Goal: Task Accomplishment & Management: Manage account settings

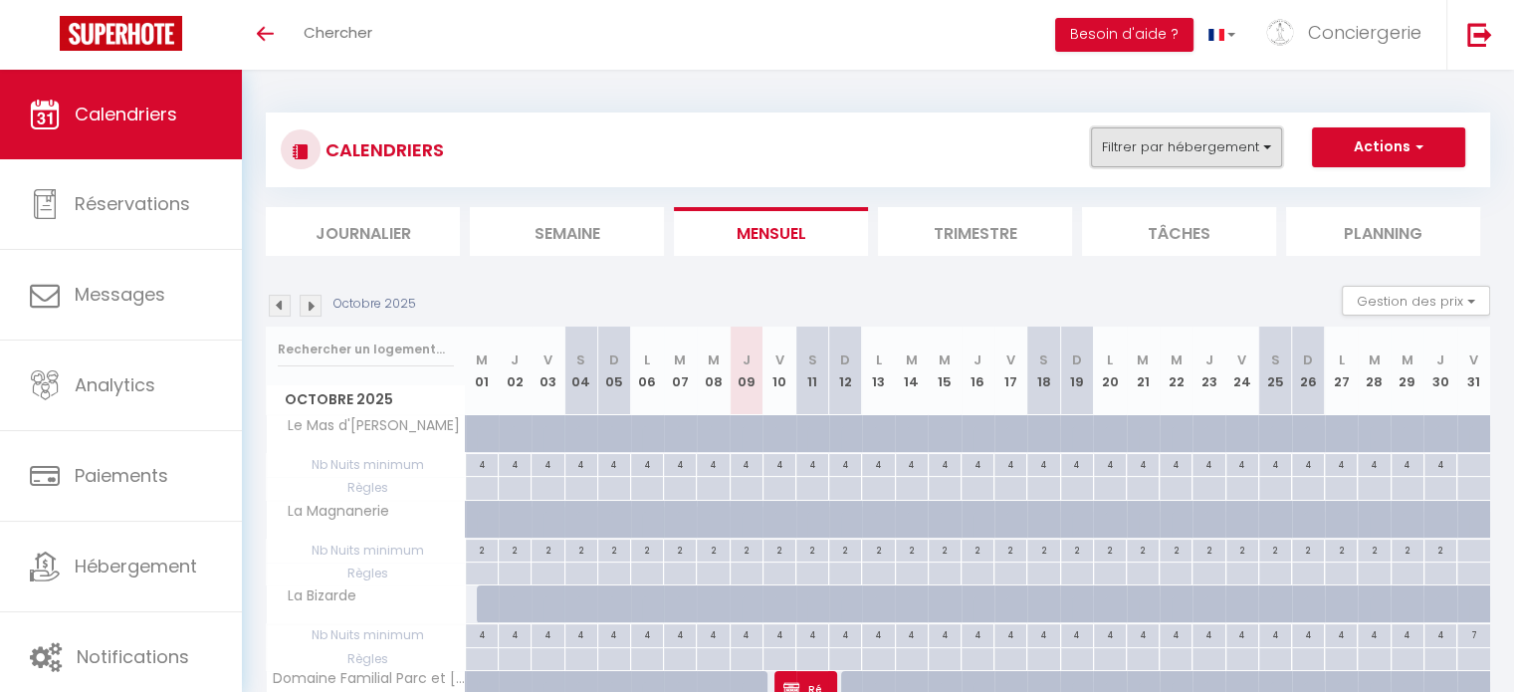
click at [1131, 142] on button "Filtrer par hébergement" at bounding box center [1186, 147] width 191 height 40
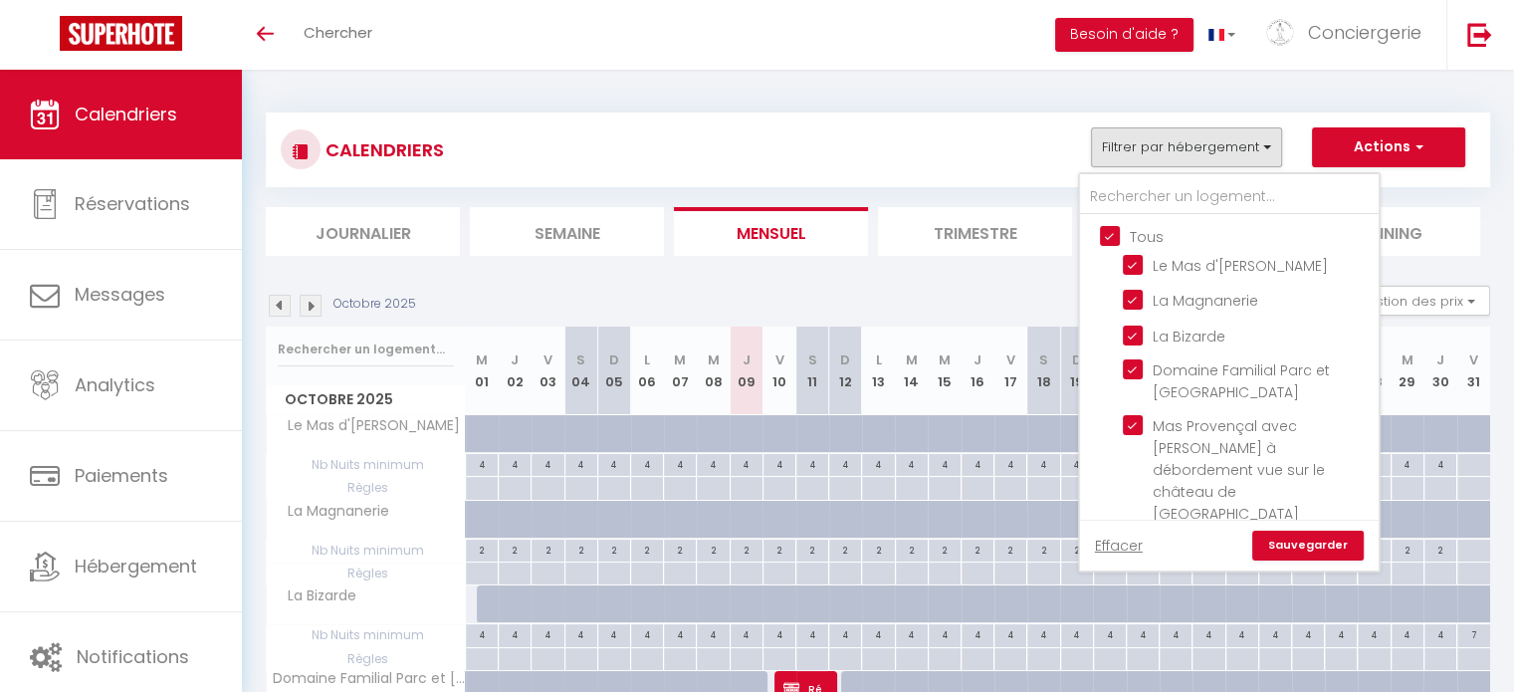
click at [1114, 230] on input "Tous" at bounding box center [1249, 235] width 299 height 20
checkbox input "false"
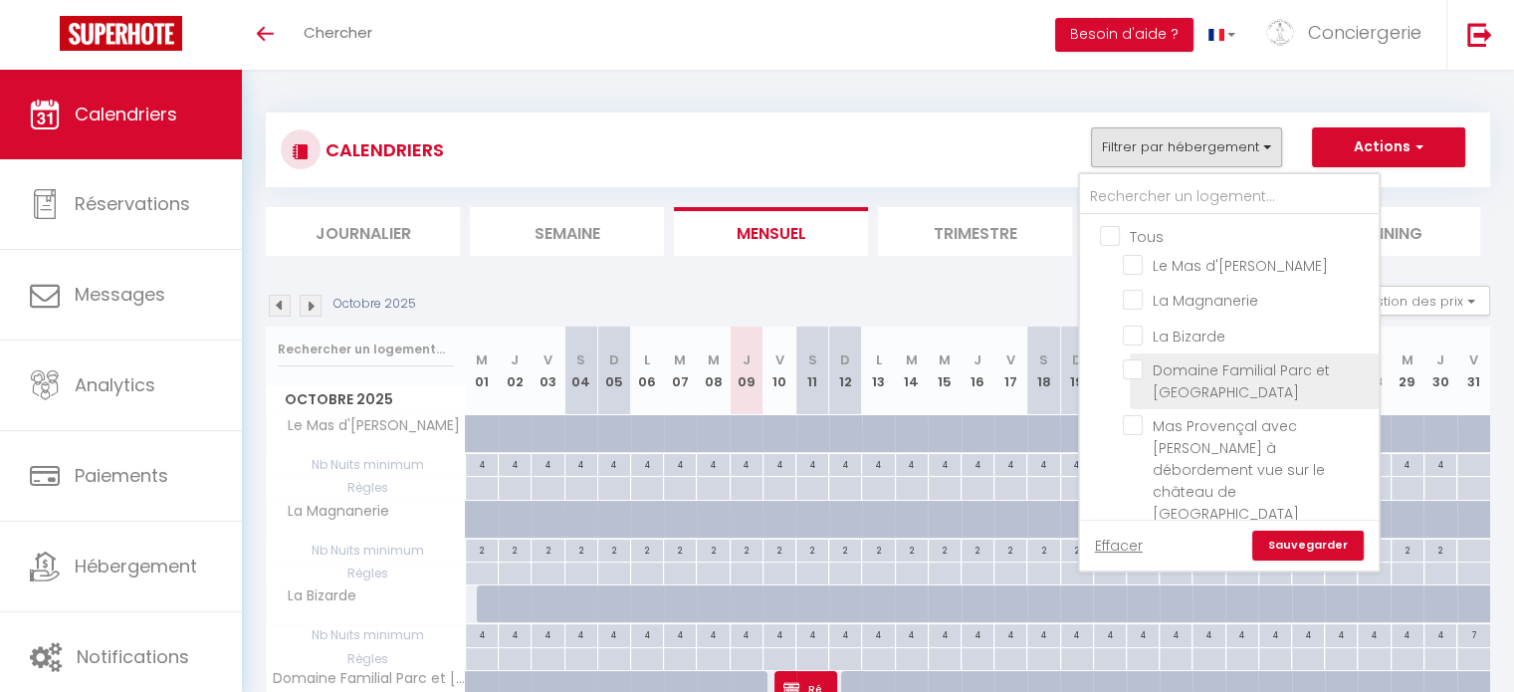
checkbox input "false"
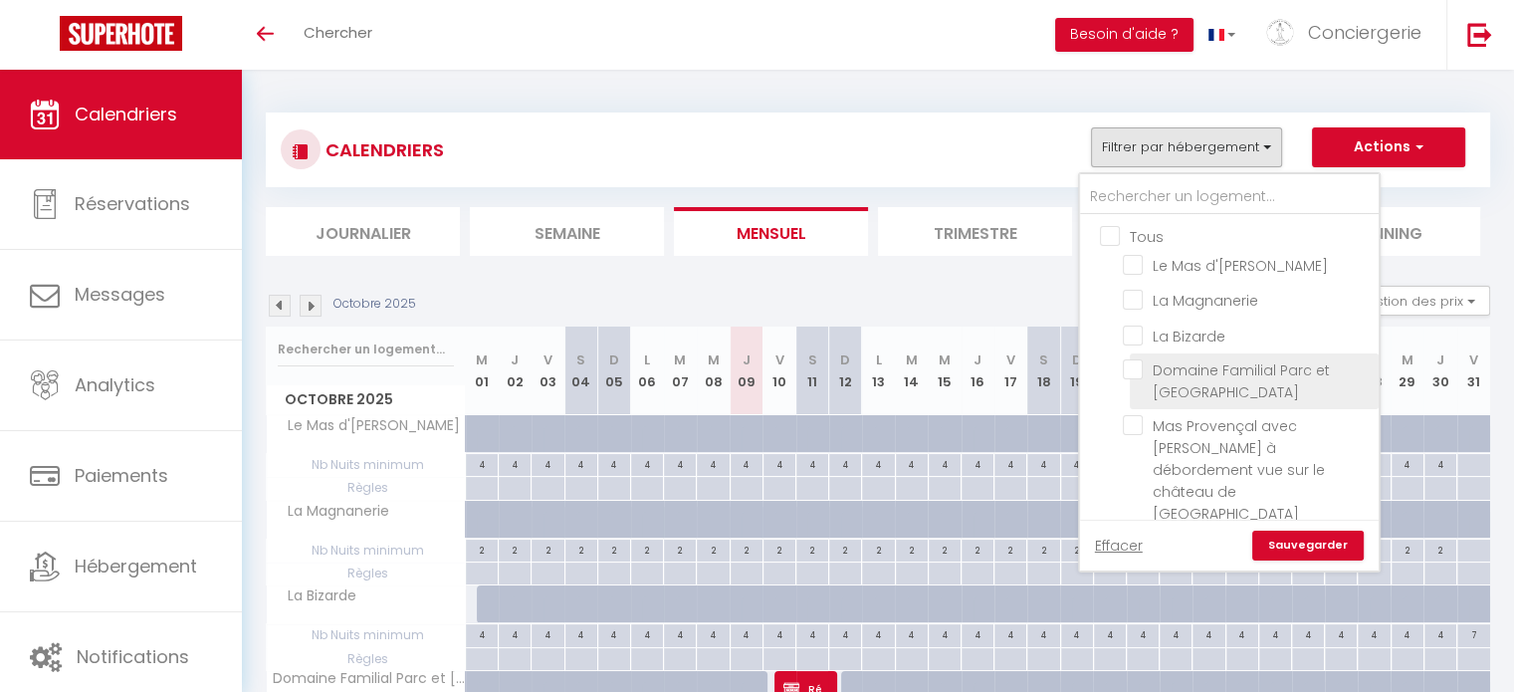
checkbox input "false"
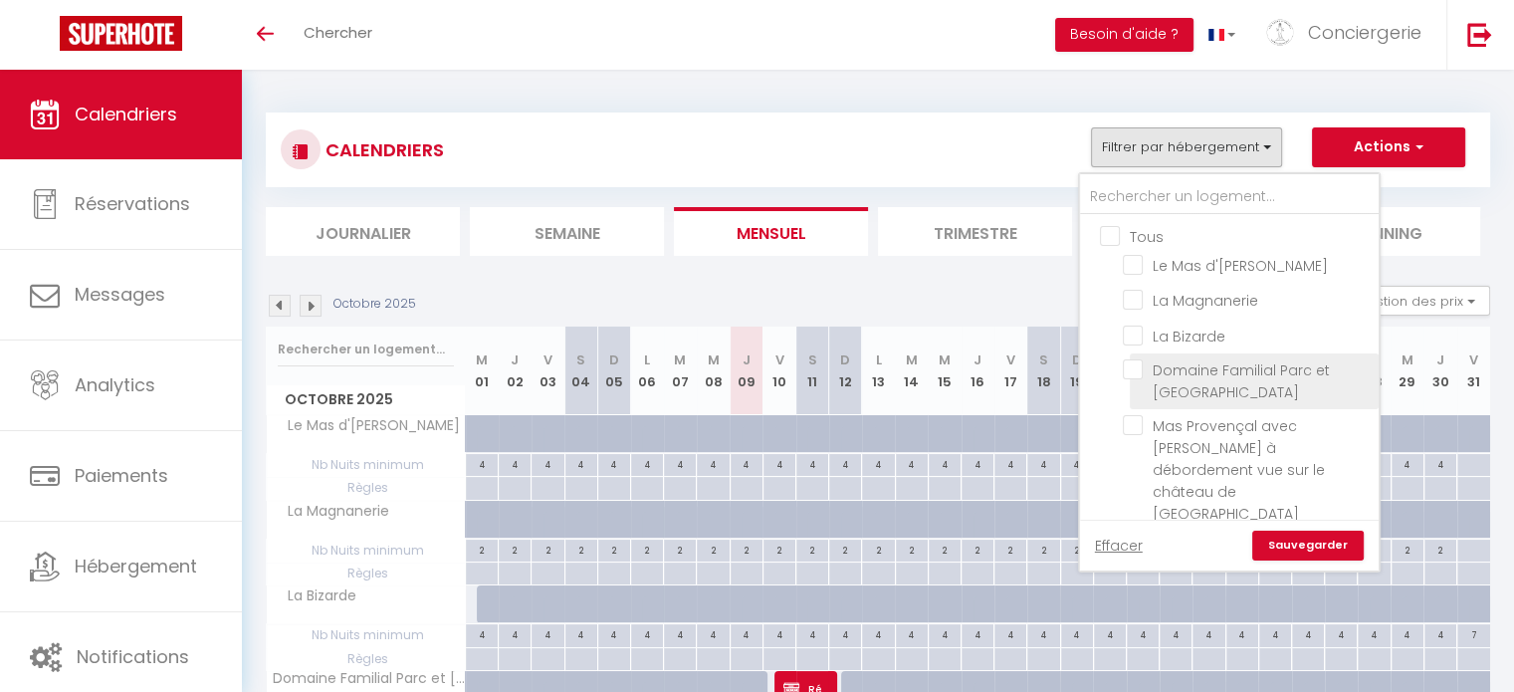
checkbox input "false"
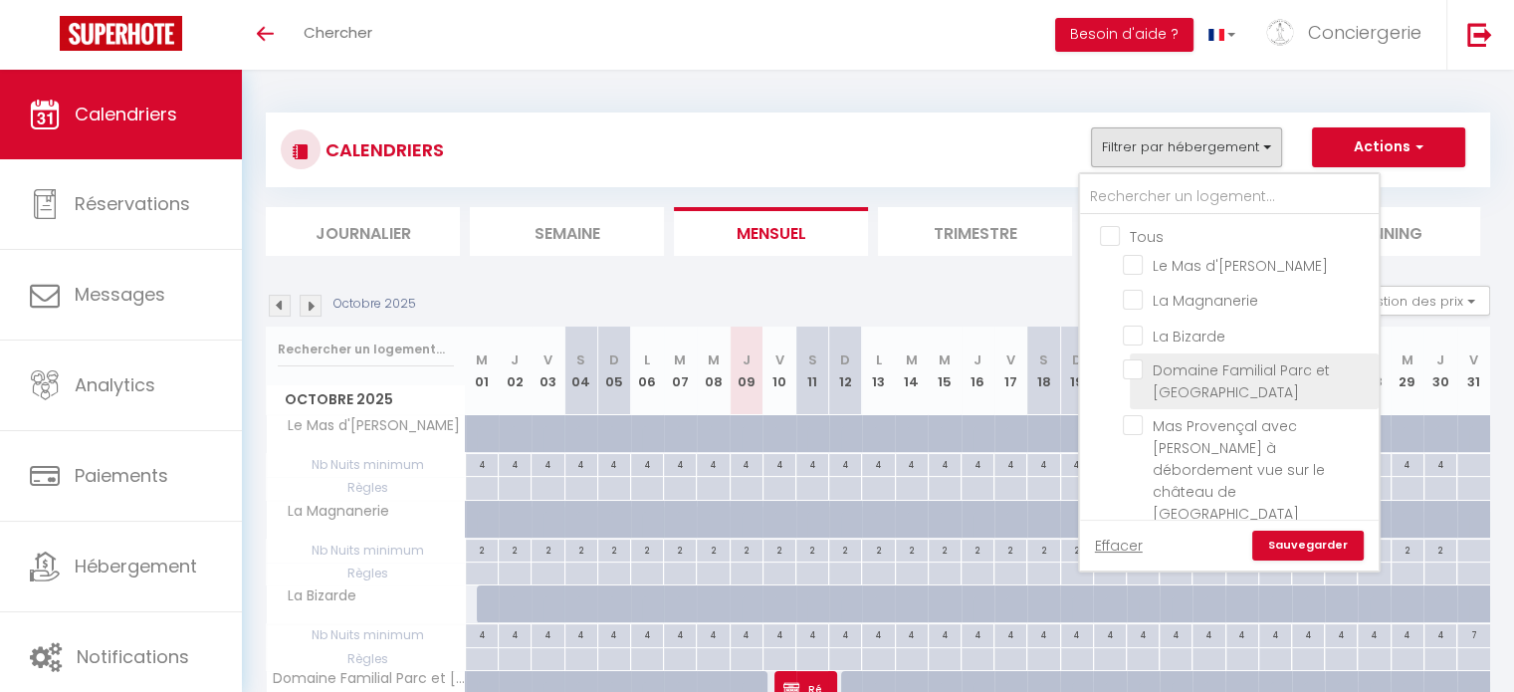
checkbox input "false"
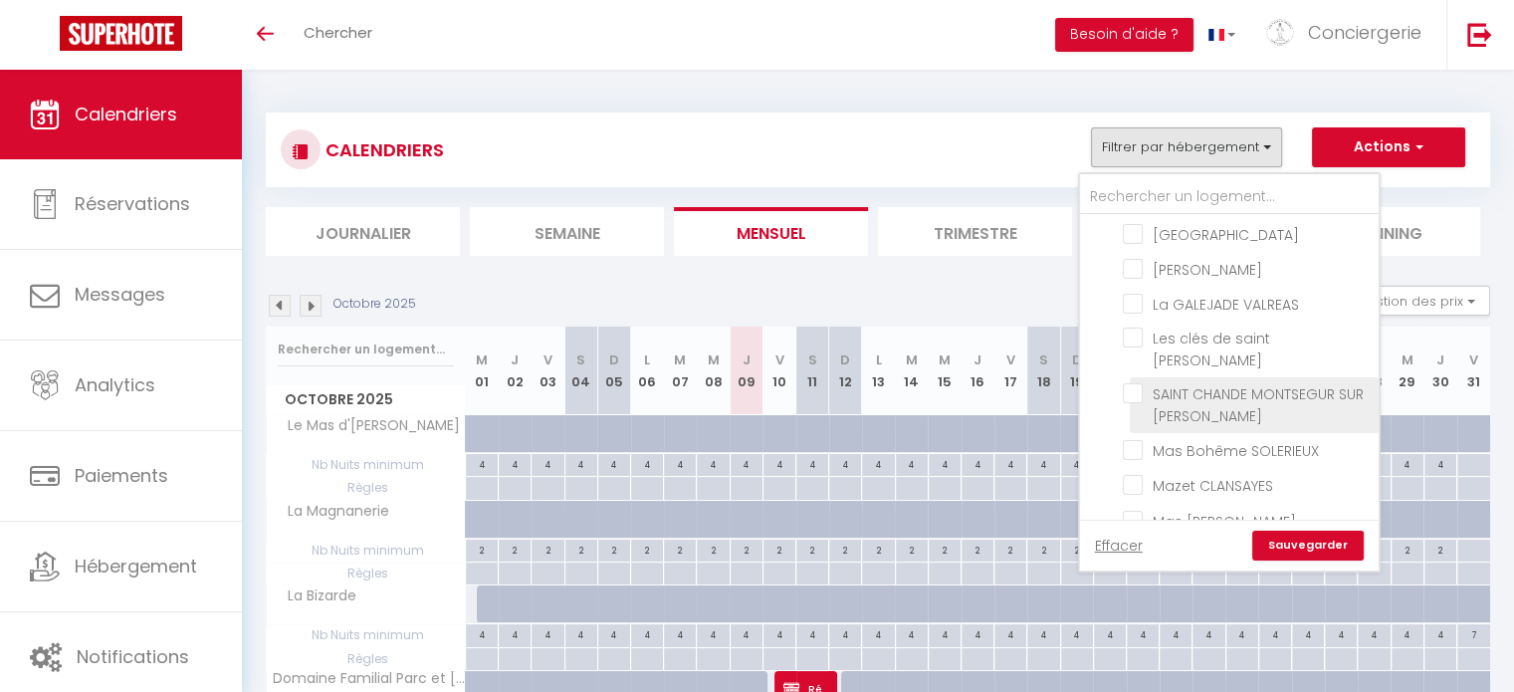
scroll to position [214, 0]
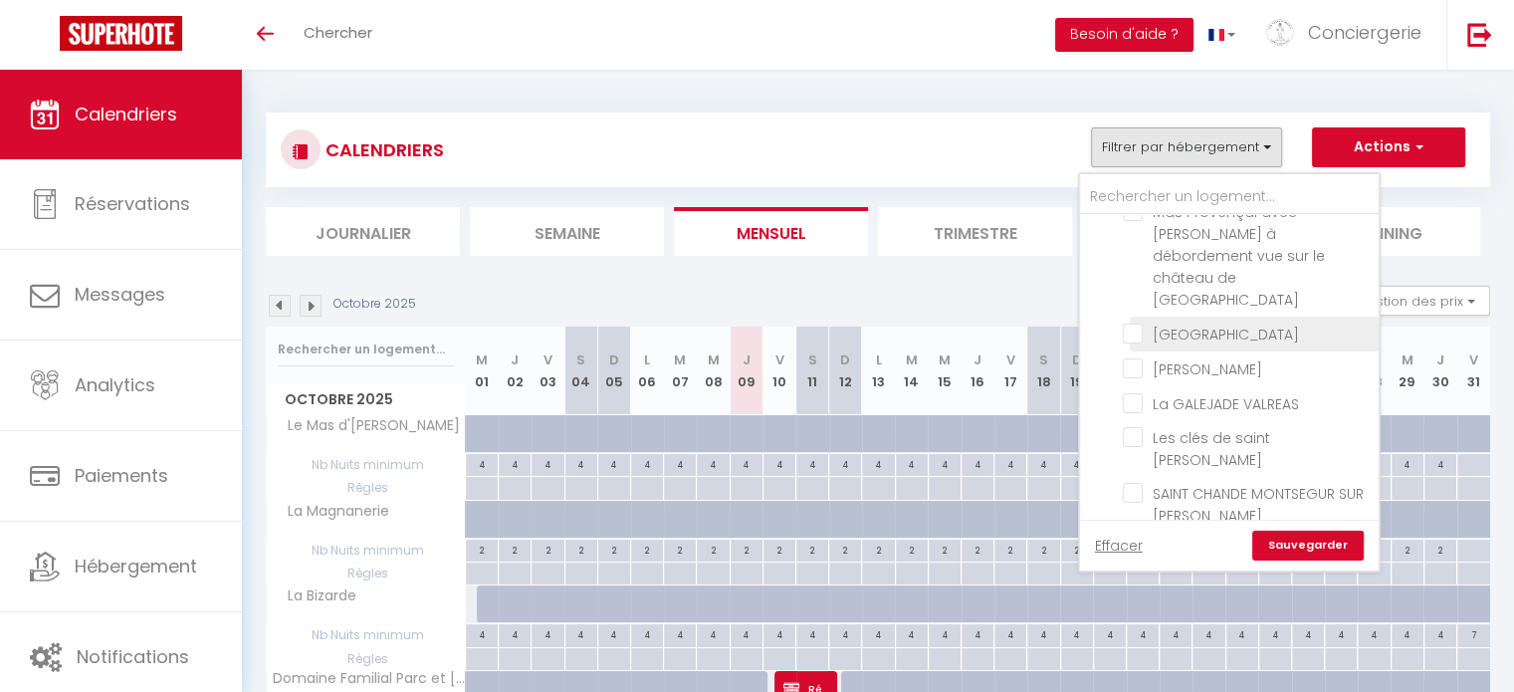
click at [1137, 323] on input "[GEOGRAPHIC_DATA]" at bounding box center [1247, 333] width 249 height 20
checkbox input "true"
click at [1318, 550] on link "Sauvegarder" at bounding box center [1309, 546] width 112 height 30
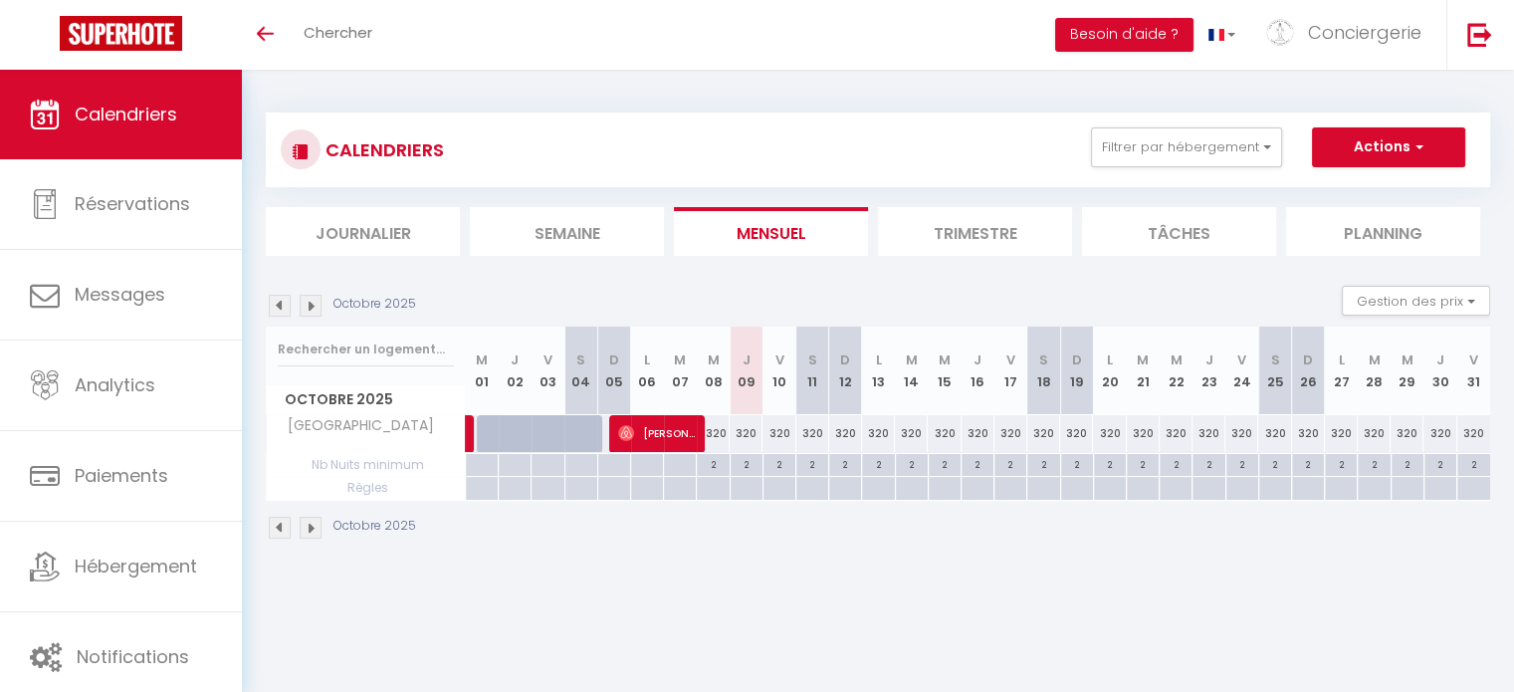
click at [318, 529] on img at bounding box center [311, 528] width 22 height 22
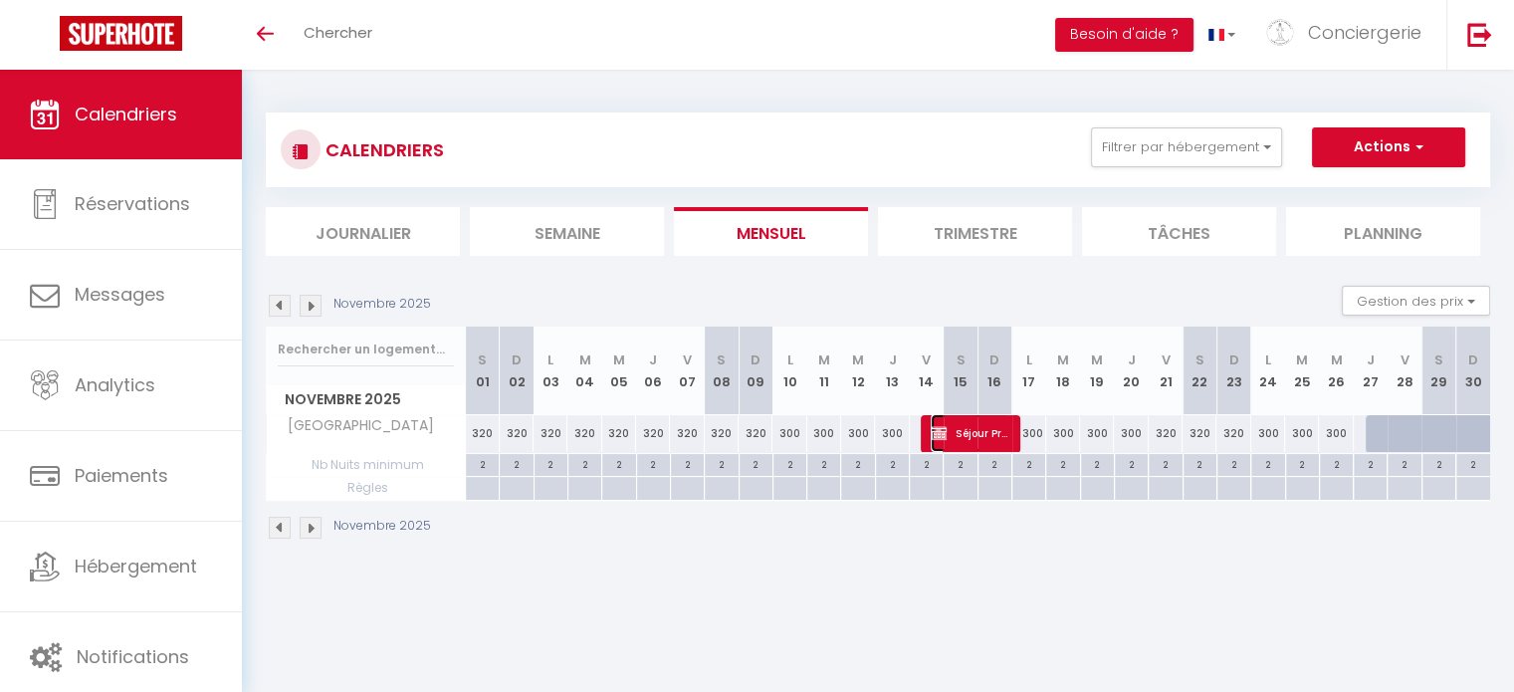
click at [1000, 434] on span "Séjour Propriétaire" at bounding box center [970, 433] width 79 height 38
select select "OK"
select select "KO"
select select "0"
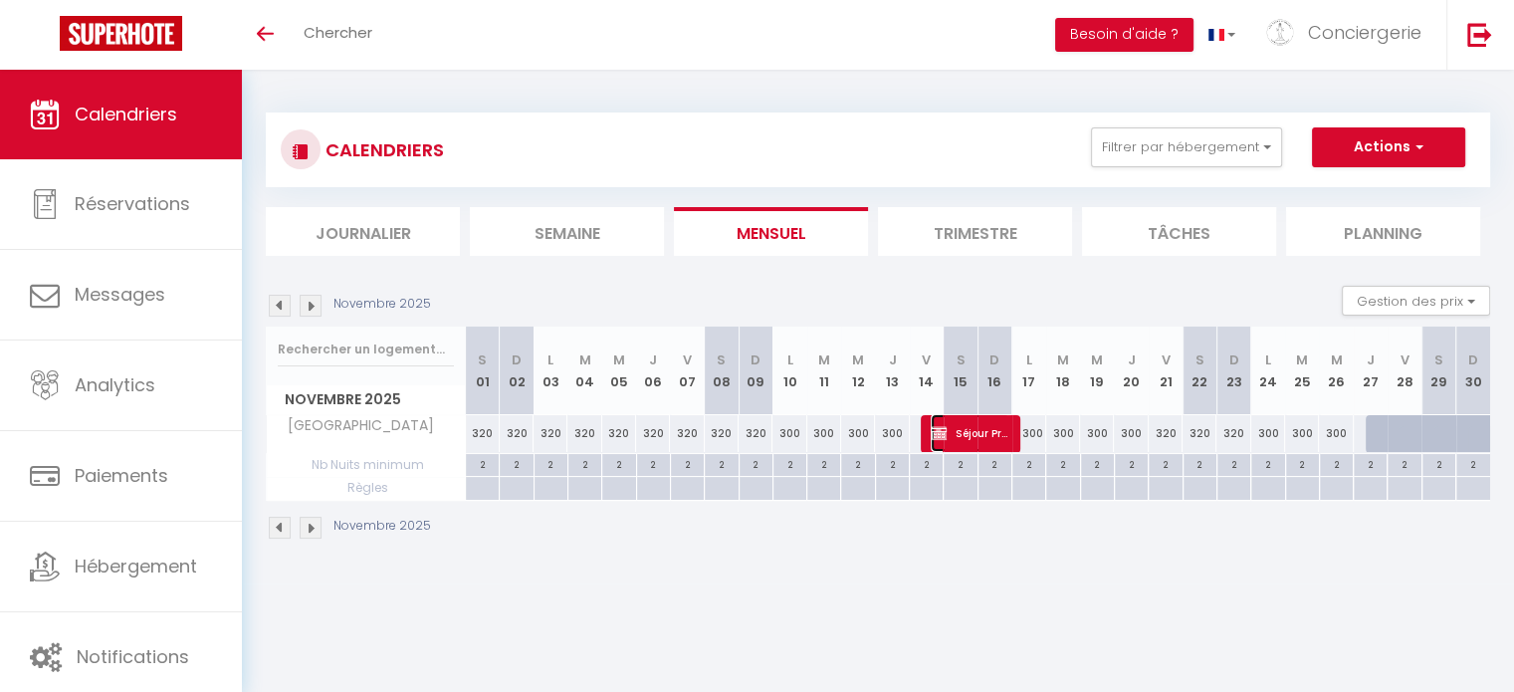
select select "1"
select select
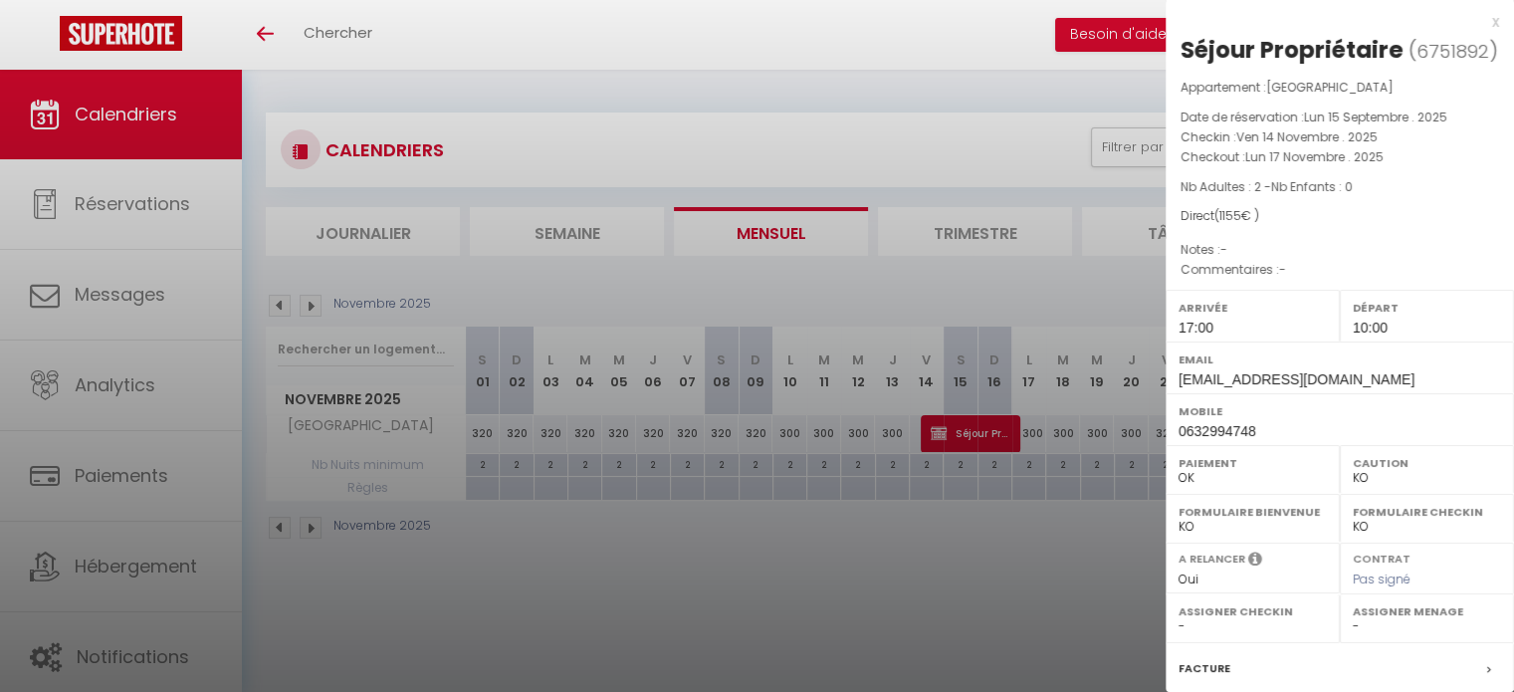
click at [279, 521] on div at bounding box center [757, 346] width 1514 height 692
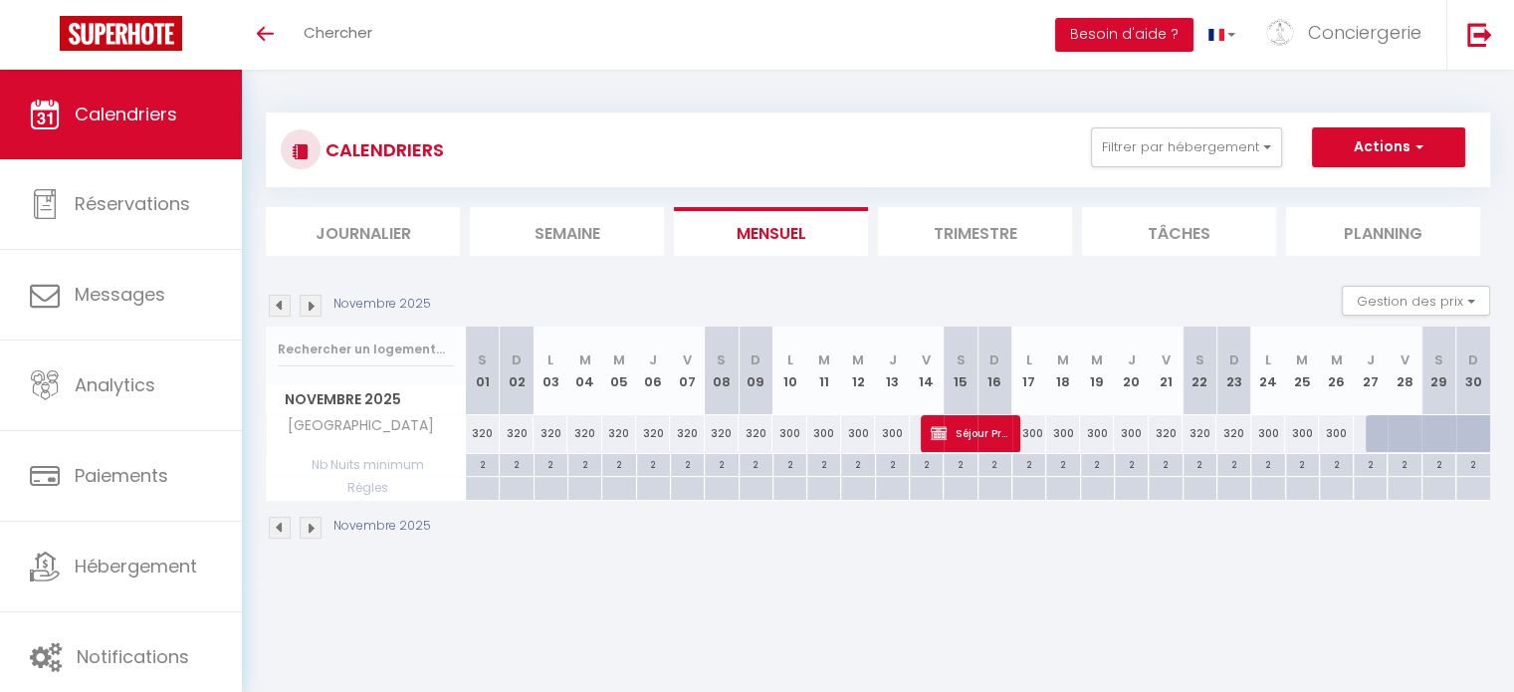
click at [279, 521] on img at bounding box center [280, 528] width 22 height 22
